Goal: Transaction & Acquisition: Download file/media

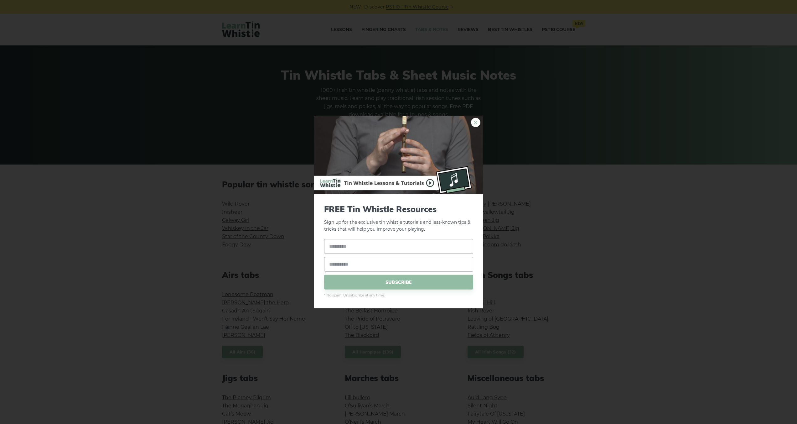
click at [476, 122] on link "×" at bounding box center [475, 122] width 9 height 9
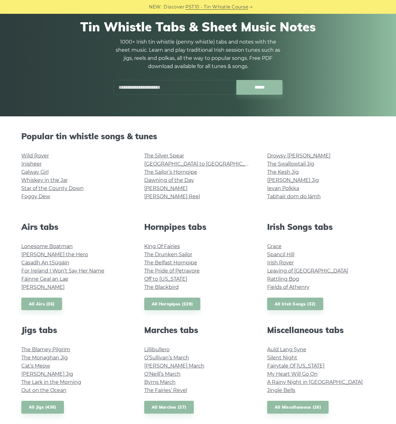
scroll to position [63, 0]
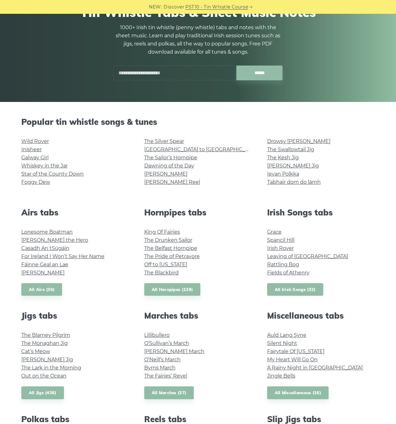
click at [303, 290] on link "All Irish Songs (32)" at bounding box center [295, 289] width 56 height 13
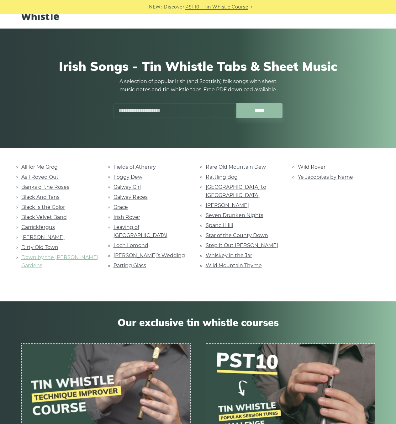
scroll to position [31, 0]
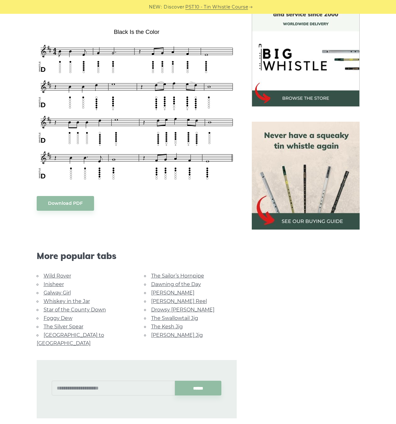
scroll to position [188, 0]
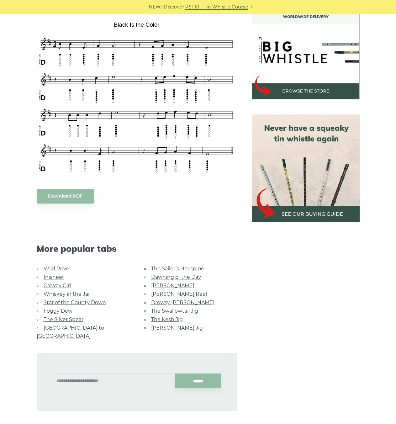
click at [75, 199] on body "NEW: Discover PST10 - Tin Whistle Course Lessons Fingering Charts Tabs & Notes …" at bounding box center [198, 294] width 396 height 964
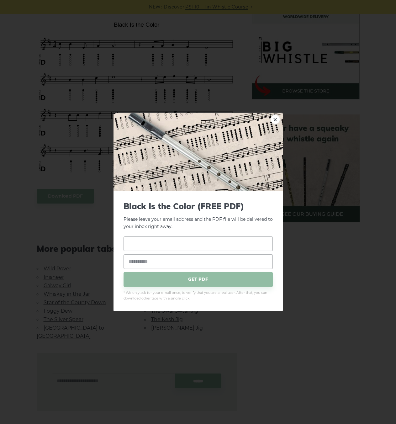
click at [177, 242] on input "text" at bounding box center [197, 243] width 149 height 15
type input "*"
click at [273, 121] on link "×" at bounding box center [274, 119] width 9 height 9
click at [276, 121] on link "×" at bounding box center [274, 119] width 9 height 9
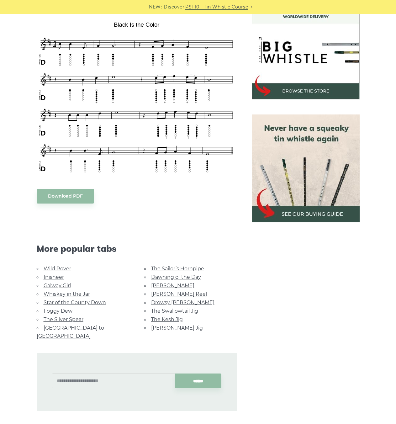
click at [74, 197] on body "NEW: Discover PST10 - Tin Whistle Course Lessons Fingering Charts Tabs & Notes …" at bounding box center [198, 294] width 396 height 964
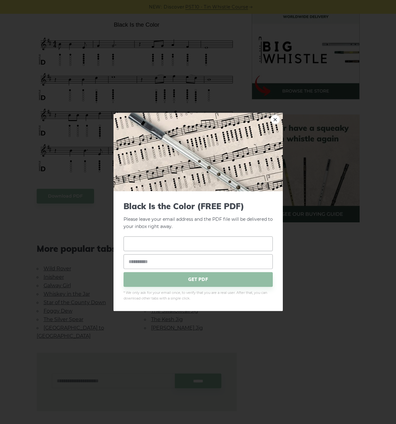
click at [184, 248] on input "text" at bounding box center [197, 243] width 149 height 15
type input "*****"
click at [181, 260] on input "email" at bounding box center [197, 261] width 149 height 15
drag, startPoint x: 170, startPoint y: 257, endPoint x: 65, endPoint y: 256, distance: 104.7
click at [65, 256] on div "**********" at bounding box center [198, 212] width 396 height 424
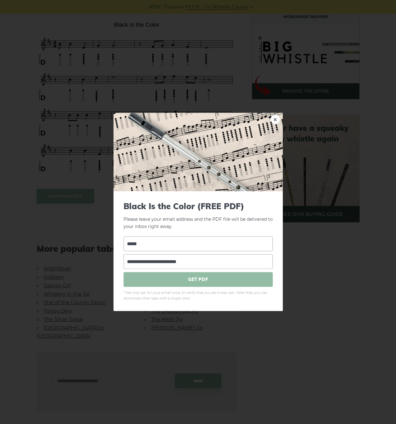
type input "**********"
click at [210, 285] on span "GET PDF" at bounding box center [197, 279] width 149 height 15
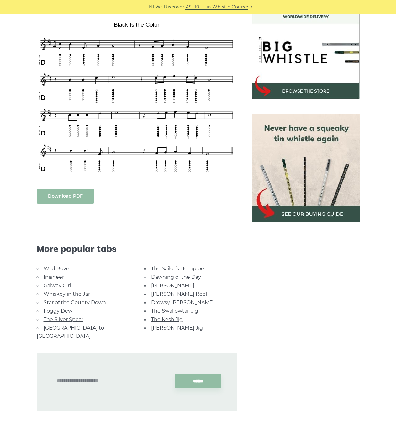
click at [79, 199] on link "Download PDF" at bounding box center [65, 196] width 57 height 15
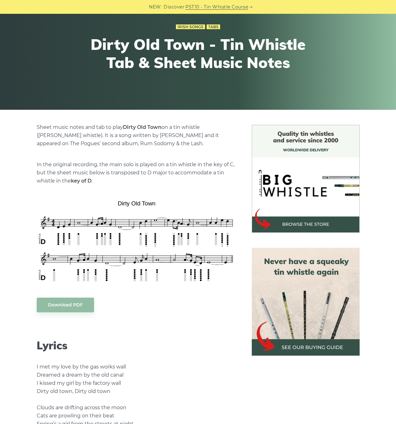
scroll to position [157, 0]
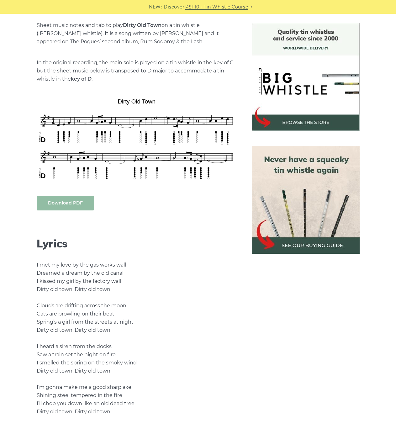
click at [83, 204] on link "Download PDF" at bounding box center [65, 203] width 57 height 15
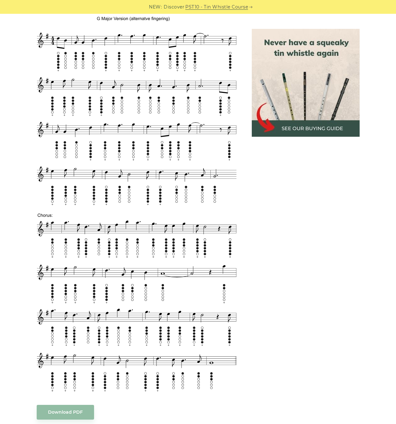
scroll to position [689, 0]
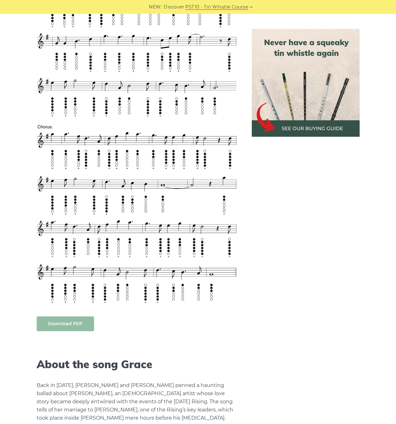
click at [86, 325] on link "Download PDF" at bounding box center [65, 323] width 57 height 15
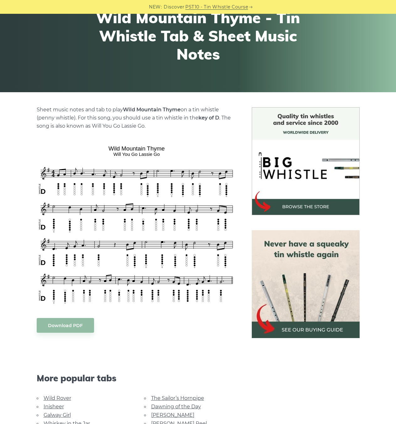
scroll to position [125, 0]
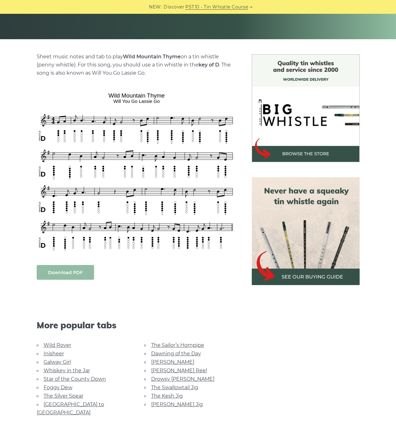
click at [82, 268] on link "Download PDF" at bounding box center [65, 272] width 57 height 15
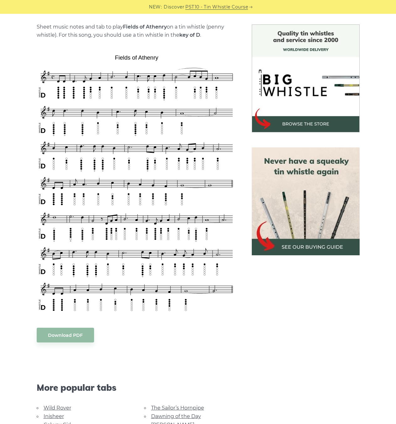
scroll to position [157, 0]
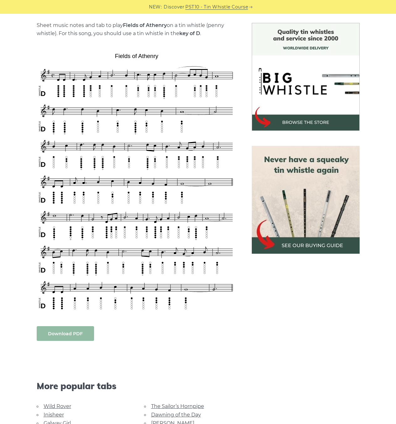
click at [67, 334] on link "Download PDF" at bounding box center [65, 333] width 57 height 15
